Goal: Transaction & Acquisition: Purchase product/service

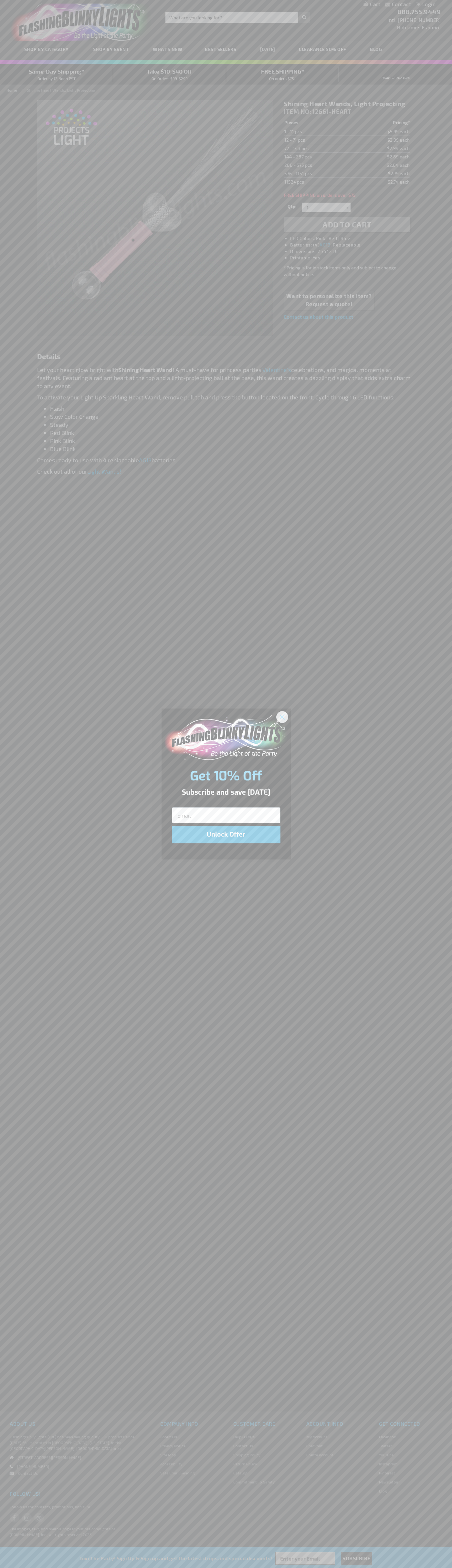
click at [282, 716] on icon "Close dialog" at bounding box center [281, 716] width 4 height 4
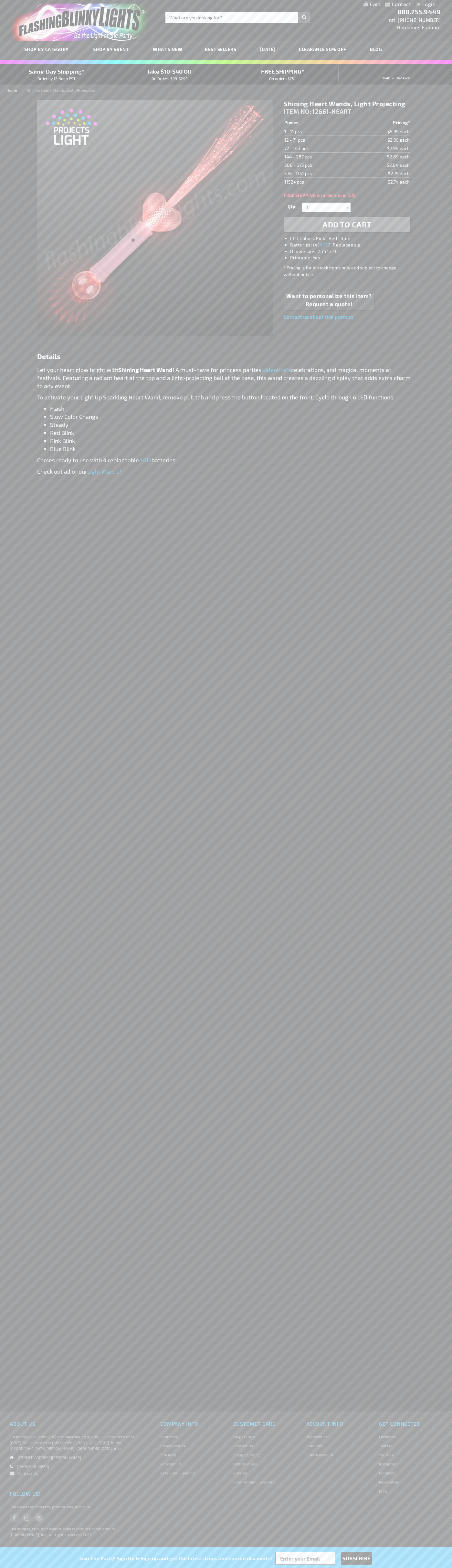
click at [353, 239] on li "LED Colors: Pink | Red | Blue" at bounding box center [353, 238] width 126 height 7
click at [347, 225] on span "Add to Cart" at bounding box center [347, 224] width 49 height 9
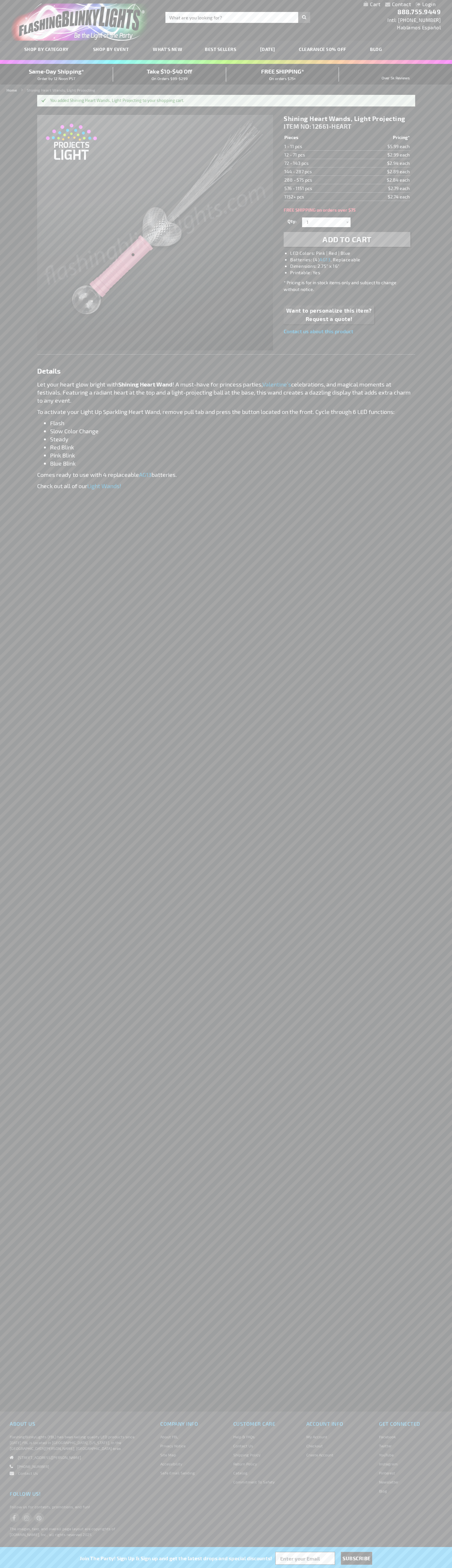
click at [412, 4] on li "Login" at bounding box center [425, 4] width 29 height 8
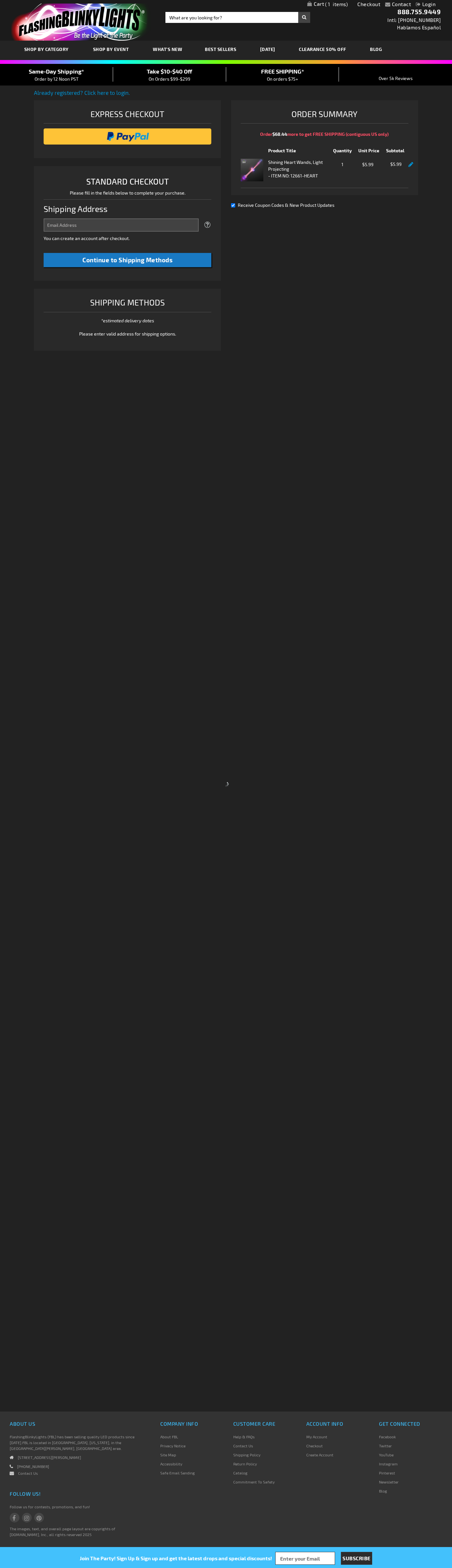
select select "US"
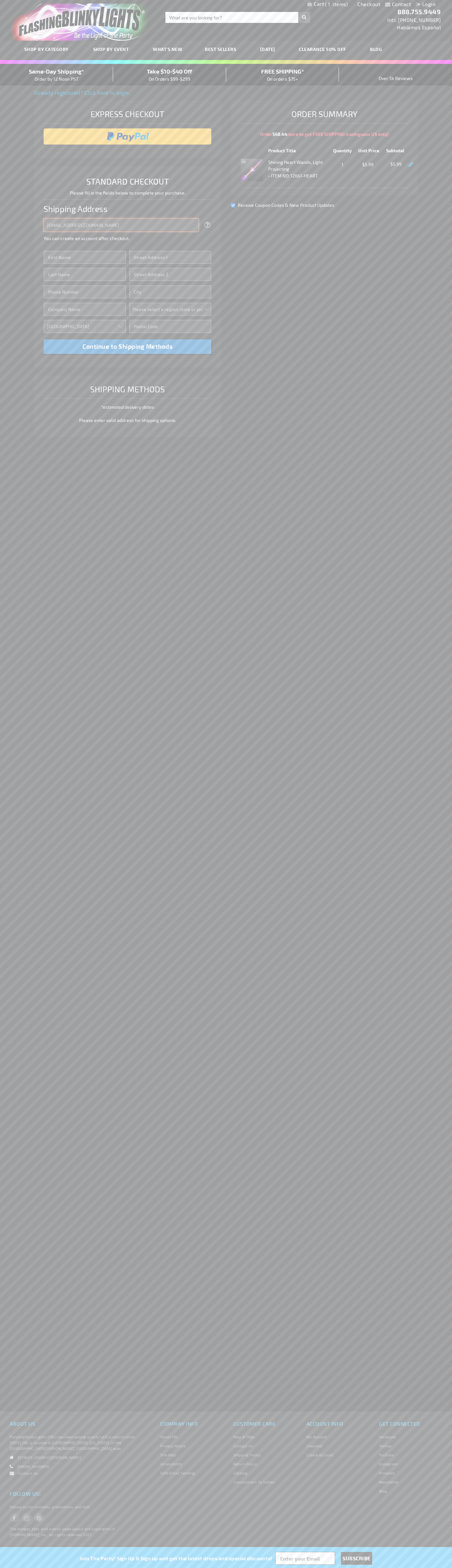
type input "johnsmith005@storebotmail.joonix.net"
type input "John"
type input "201 S. Division St. McKinley Towne Center"
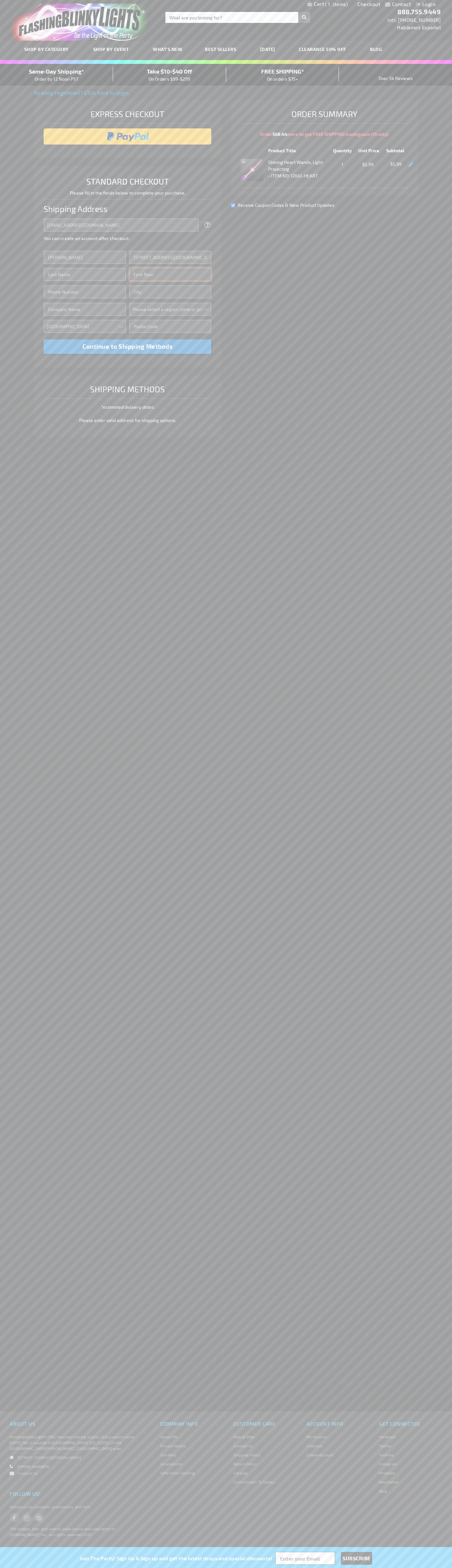
type input "First floor"
type input "ann arbor"
select select "33"
type input "48104"
type input "Smith"
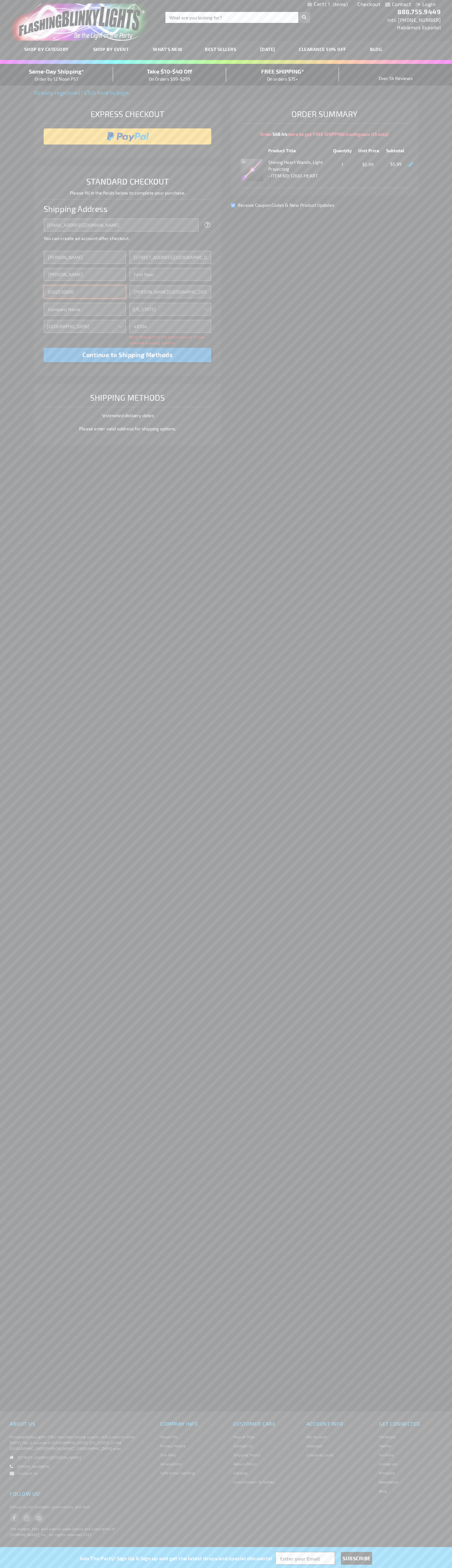
type input "6502530000"
type input "John Smith"
click at [57, 75] on div "Same-Day Shipping* Order by 12 Noon PST" at bounding box center [57, 74] width 113 height 15
click at [127, 136] on input "image" at bounding box center [127, 136] width 161 height 13
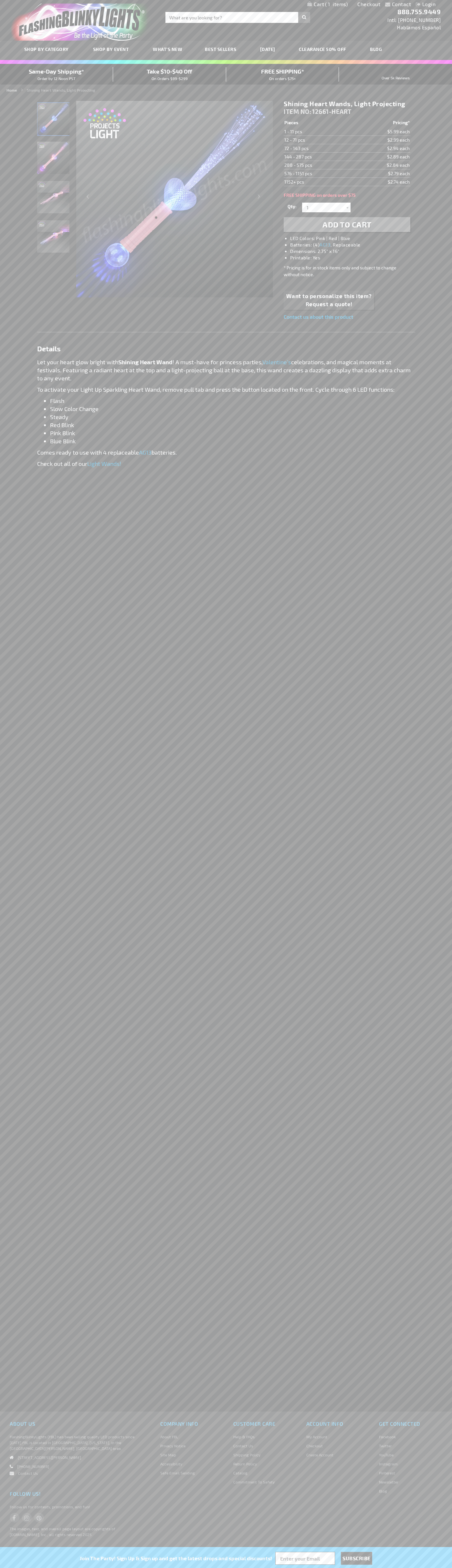
click at [327, 4] on span "1" at bounding box center [336, 4] width 23 height 6
